Goal: Find specific page/section: Find specific page/section

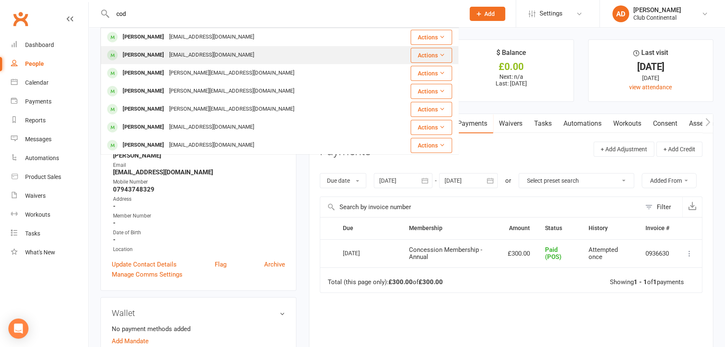
type input "cod"
click at [275, 53] on div "[PERSON_NAME] [EMAIL_ADDRESS][DOMAIN_NAME]" at bounding box center [249, 54] width 297 height 17
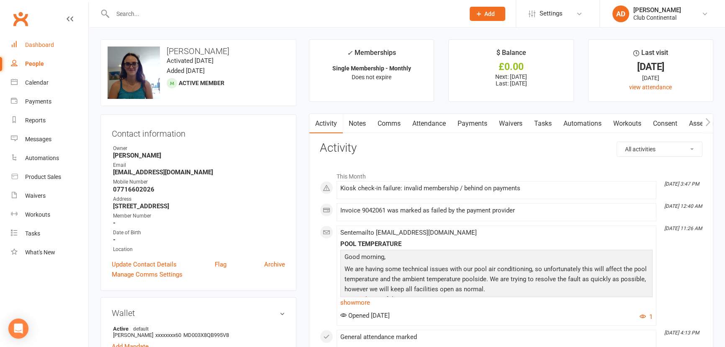
click at [37, 46] on div "Dashboard" at bounding box center [39, 44] width 29 height 7
